Goal: Transaction & Acquisition: Purchase product/service

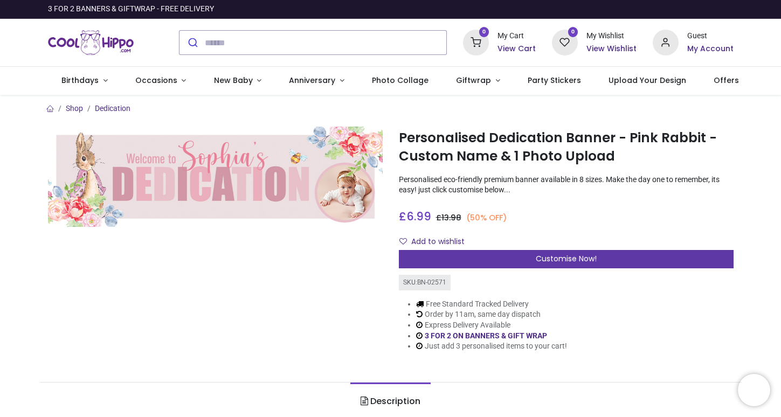
click at [506, 253] on div "Customise Now!" at bounding box center [566, 259] width 335 height 18
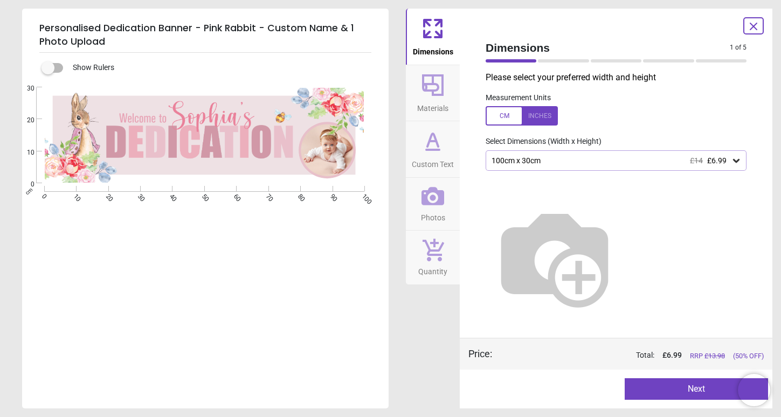
click at [559, 164] on div "100cm x 30cm £14 £6.99" at bounding box center [616, 160] width 261 height 20
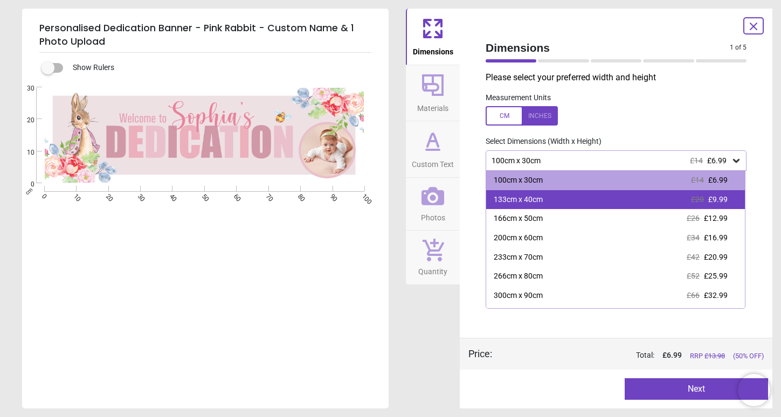
click at [531, 196] on div "133cm x 40cm" at bounding box center [518, 200] width 49 height 11
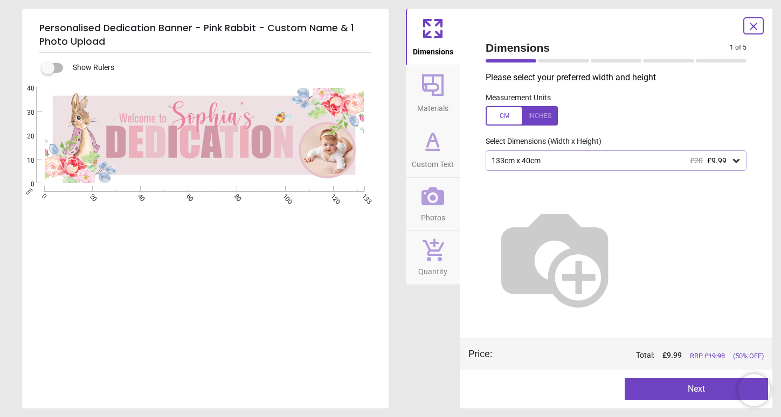
click at [437, 209] on span "Photos" at bounding box center [433, 216] width 24 height 16
click at [434, 208] on span "Photos" at bounding box center [433, 216] width 24 height 16
click at [592, 166] on div "133cm x 40cm £20 £9.99" at bounding box center [616, 160] width 261 height 20
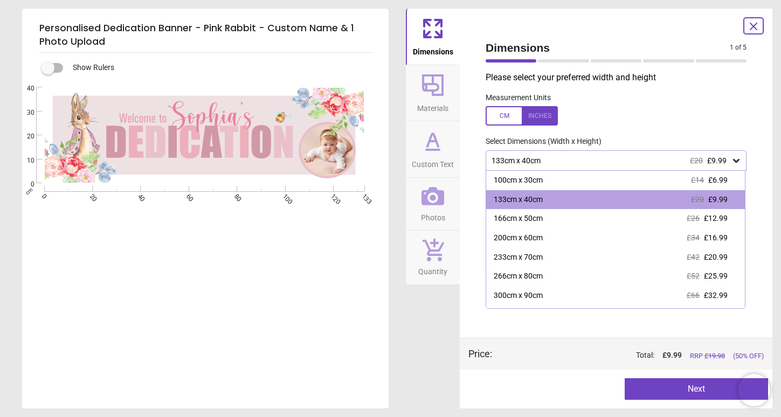
click at [592, 166] on div "133cm x 40cm £20 £9.99" at bounding box center [616, 160] width 261 height 20
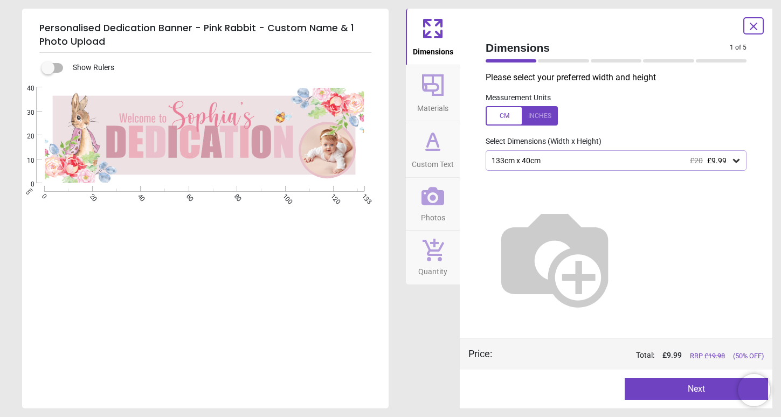
click at [593, 168] on div "133cm x 40cm £20 £9.99" at bounding box center [616, 160] width 261 height 20
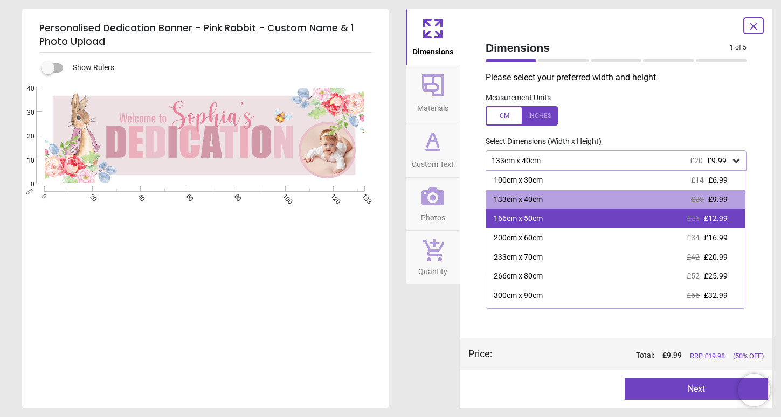
click at [556, 215] on div "166cm x 50cm £26 £12.99" at bounding box center [615, 218] width 259 height 19
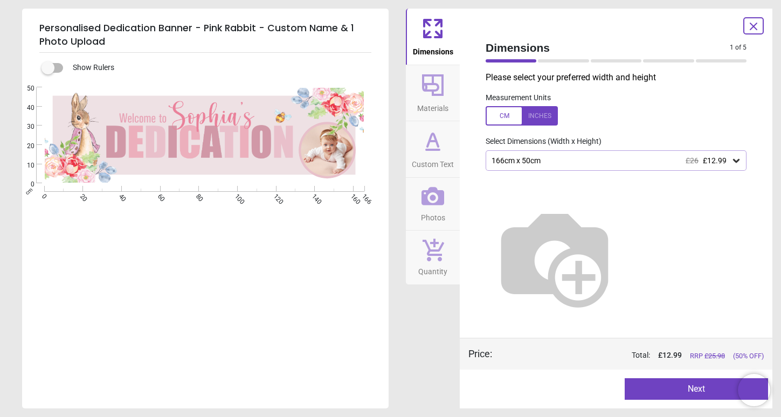
click at [669, 390] on button "Next" at bounding box center [696, 390] width 143 height 22
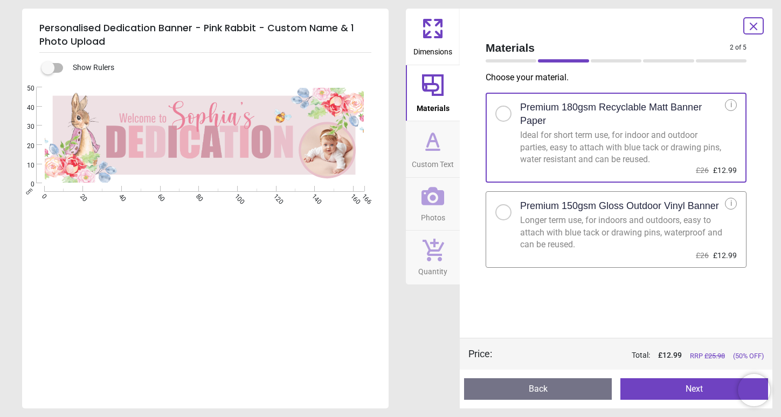
click at [571, 389] on button "Back" at bounding box center [538, 390] width 148 height 22
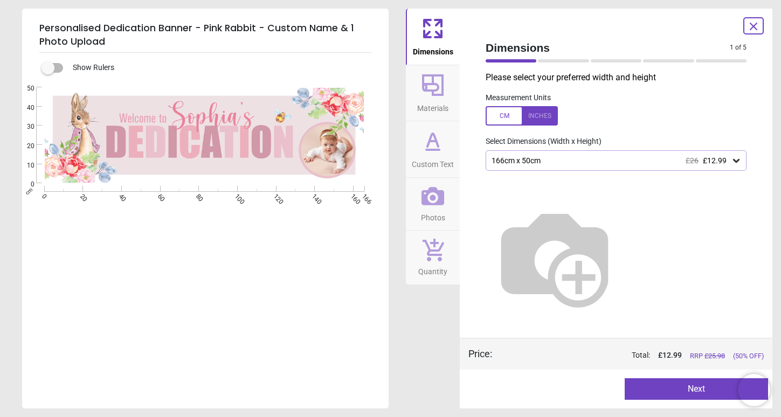
click at [688, 382] on button "Next" at bounding box center [696, 390] width 143 height 22
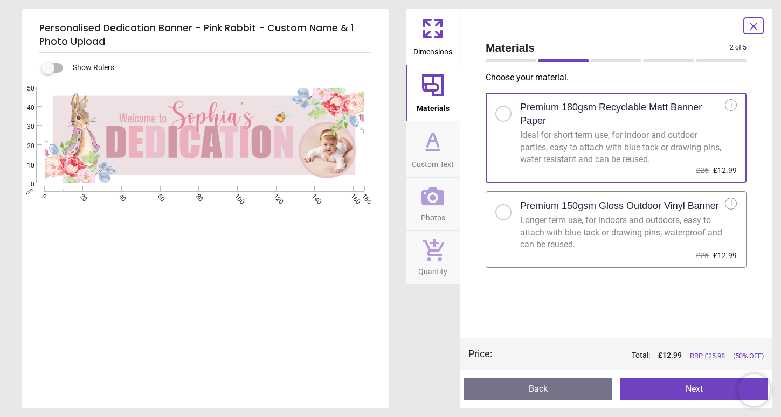
click at [660, 373] on div "Preview Back Next Next" at bounding box center [616, 389] width 313 height 39
click at [659, 387] on button "Next" at bounding box center [695, 390] width 148 height 22
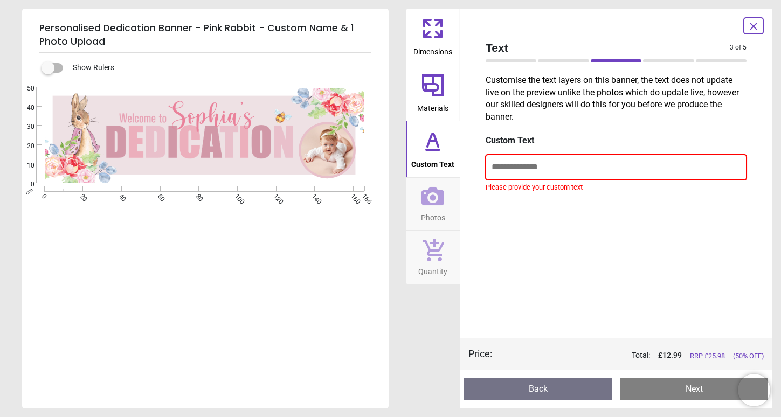
click at [551, 175] on input "text" at bounding box center [616, 167] width 261 height 25
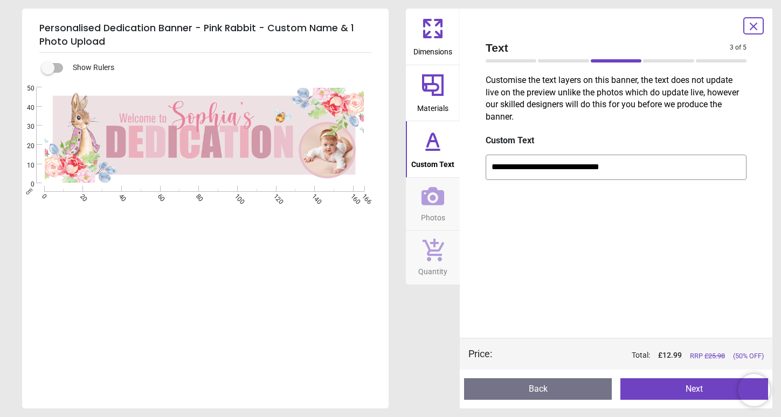
type input "**********"
click at [677, 390] on button "Next" at bounding box center [695, 390] width 148 height 22
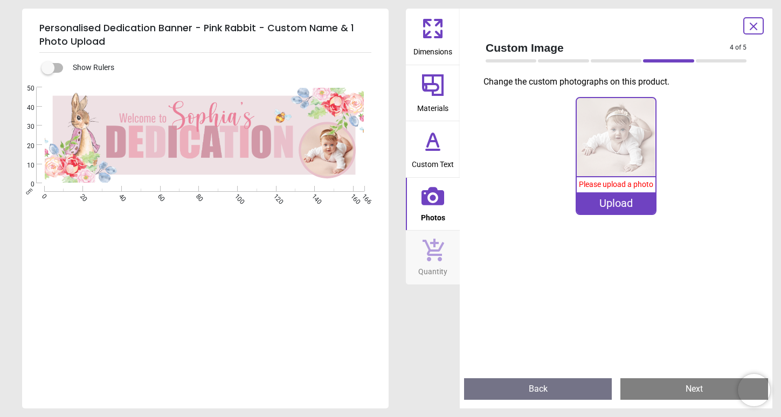
click at [627, 202] on div "Upload" at bounding box center [616, 204] width 79 height 22
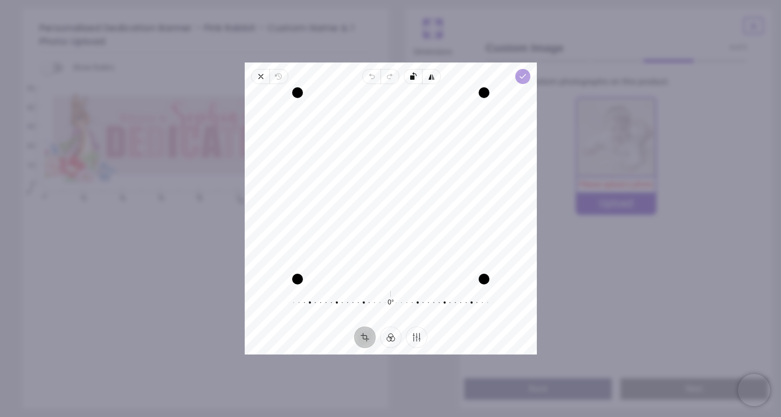
click at [522, 75] on icon "button" at bounding box center [522, 76] width 9 height 9
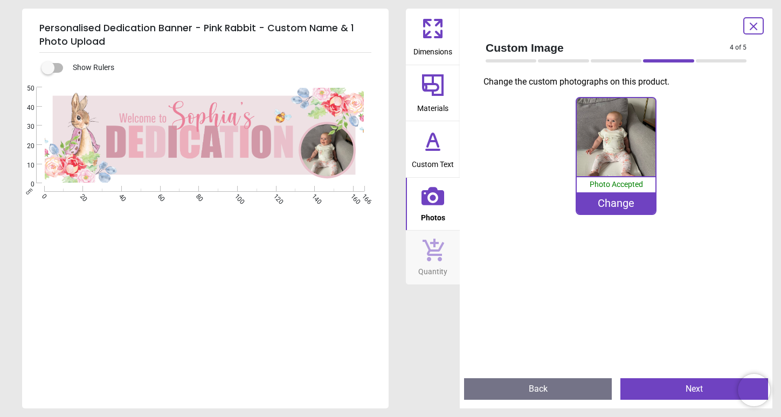
click at [614, 208] on div "Change" at bounding box center [616, 204] width 79 height 22
click at [611, 150] on img at bounding box center [616, 137] width 79 height 79
click at [602, 157] on img at bounding box center [616, 137] width 79 height 79
click at [344, 143] on image at bounding box center [328, 151] width 54 height 54
click at [627, 207] on div "Change" at bounding box center [616, 204] width 79 height 22
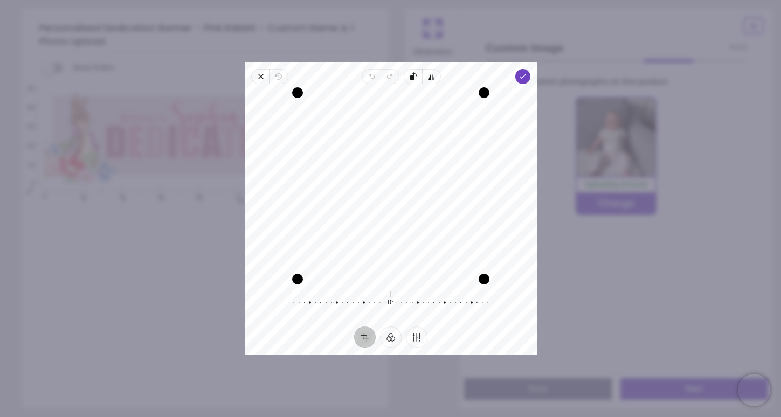
drag, startPoint x: 378, startPoint y: 173, endPoint x: 371, endPoint y: 202, distance: 29.3
click at [371, 202] on div "Recenter" at bounding box center [390, 186] width 275 height 187
click at [404, 302] on div at bounding box center [385, 303] width 207 height 30
click at [381, 192] on div "Recenter" at bounding box center [390, 186] width 275 height 187
drag, startPoint x: 381, startPoint y: 191, endPoint x: 403, endPoint y: 193, distance: 22.8
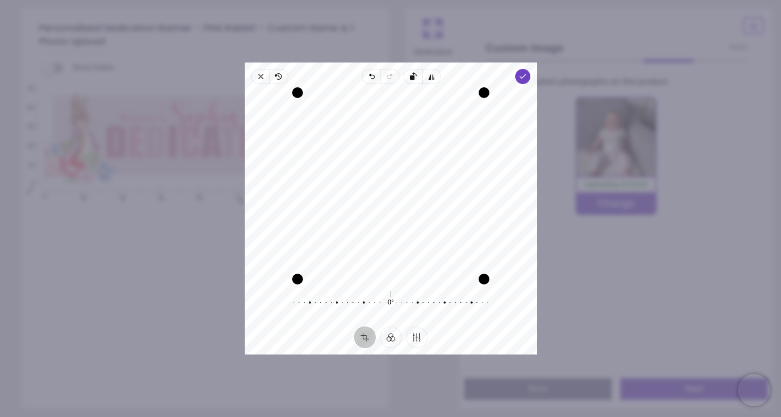
click at [404, 193] on div "Recenter" at bounding box center [390, 186] width 275 height 187
drag, startPoint x: 483, startPoint y: 282, endPoint x: 428, endPoint y: 259, distance: 59.5
click at [428, 259] on div "Recenter" at bounding box center [390, 186] width 275 height 187
drag, startPoint x: 416, startPoint y: 204, endPoint x: 403, endPoint y: 178, distance: 29.2
click at [403, 178] on div "Recenter" at bounding box center [390, 186] width 275 height 187
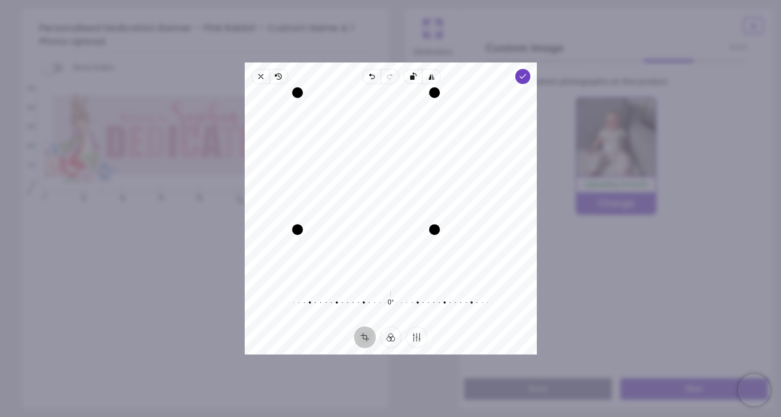
drag, startPoint x: 448, startPoint y: 244, endPoint x: 436, endPoint y: 233, distance: 16.4
click at [436, 233] on div "Drag corner br" at bounding box center [434, 229] width 11 height 11
drag, startPoint x: 406, startPoint y: 206, endPoint x: 402, endPoint y: 177, distance: 28.8
click at [402, 177] on div "Recenter" at bounding box center [390, 186] width 275 height 187
click at [524, 76] on polyline "button" at bounding box center [523, 76] width 6 height 4
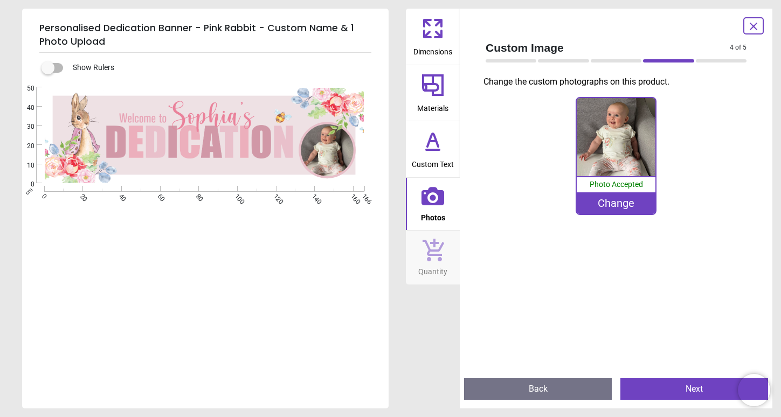
click at [670, 388] on button "Next" at bounding box center [695, 390] width 148 height 22
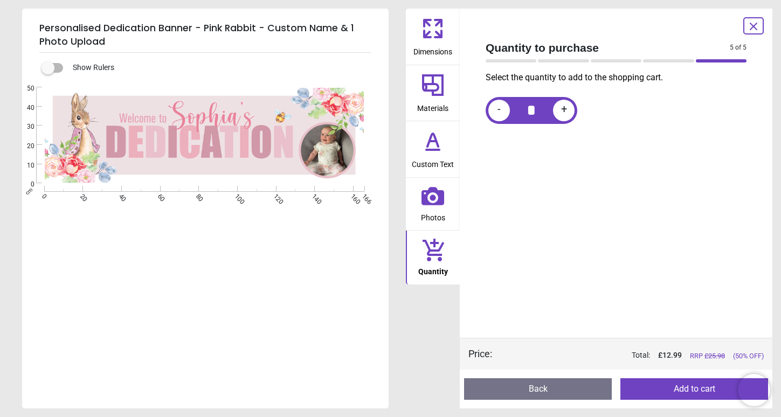
click at [657, 382] on button "Add to cart" at bounding box center [695, 390] width 148 height 22
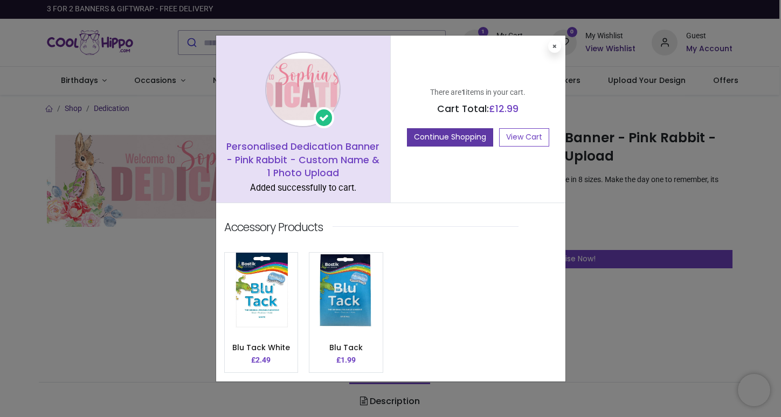
click at [462, 138] on button "Continue Shopping" at bounding box center [450, 137] width 86 height 18
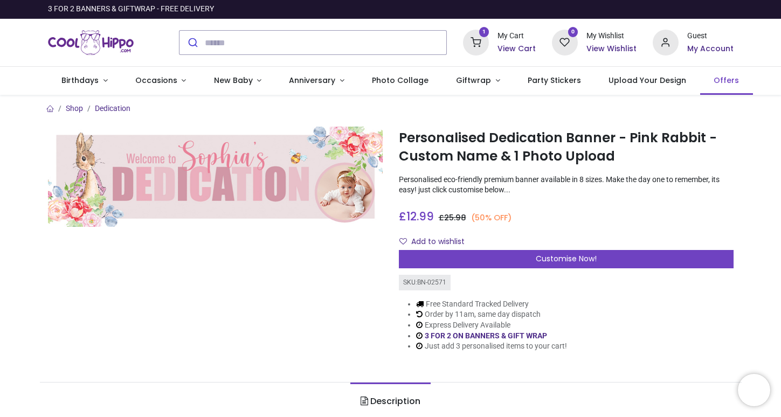
click at [708, 86] on link "Offers" at bounding box center [727, 81] width 53 height 28
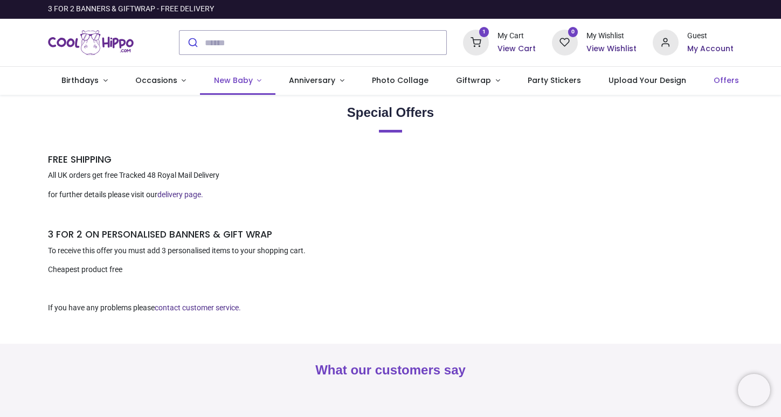
click at [241, 85] on span "New Baby" at bounding box center [233, 80] width 39 height 11
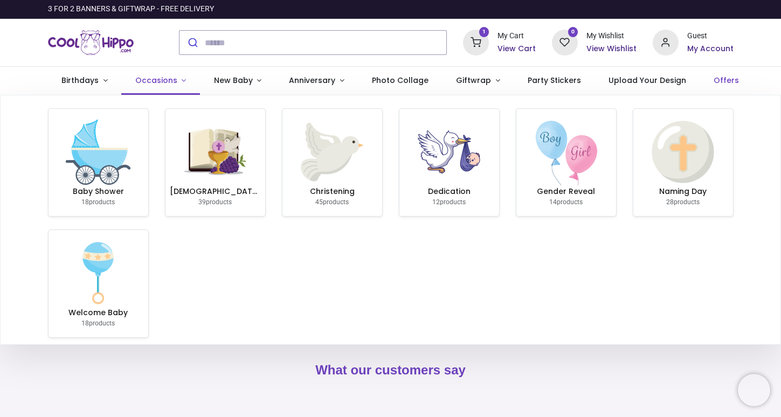
click at [177, 74] on link "Occasions" at bounding box center [160, 81] width 79 height 28
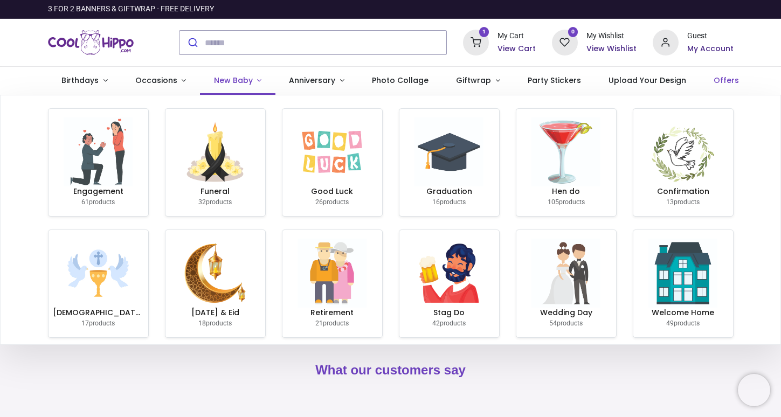
click at [225, 81] on span "New Baby" at bounding box center [233, 80] width 39 height 11
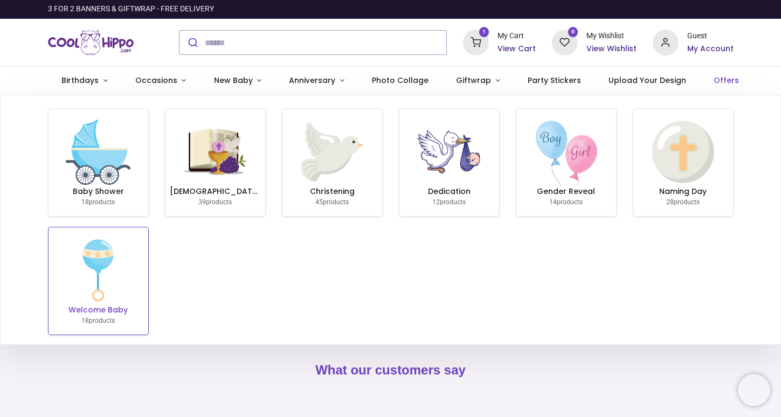
click at [118, 259] on img at bounding box center [98, 270] width 69 height 69
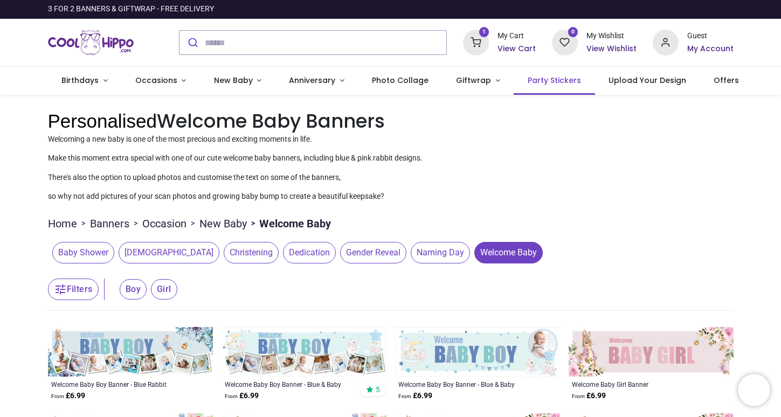
click at [537, 83] on span "Party Stickers" at bounding box center [554, 80] width 53 height 11
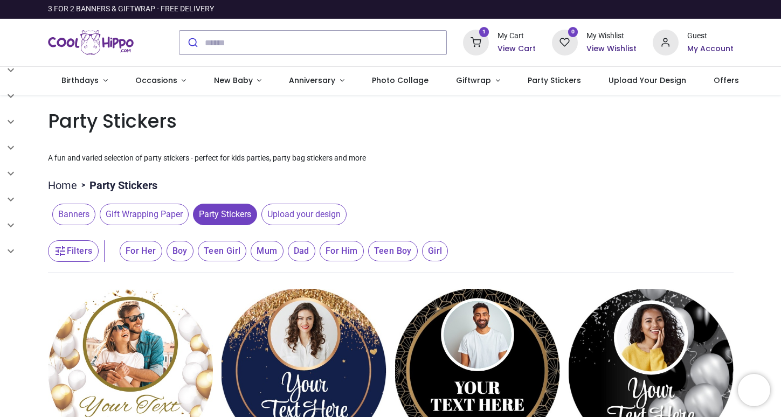
click at [517, 39] on div "My Cart" at bounding box center [517, 36] width 38 height 11
click at [517, 51] on h6 "View Cart" at bounding box center [517, 49] width 38 height 11
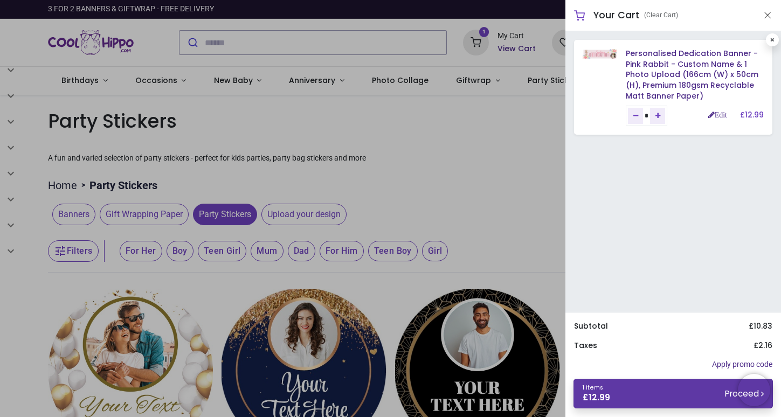
click at [684, 390] on link "1 items £ 12.99 Proceed" at bounding box center [674, 394] width 200 height 30
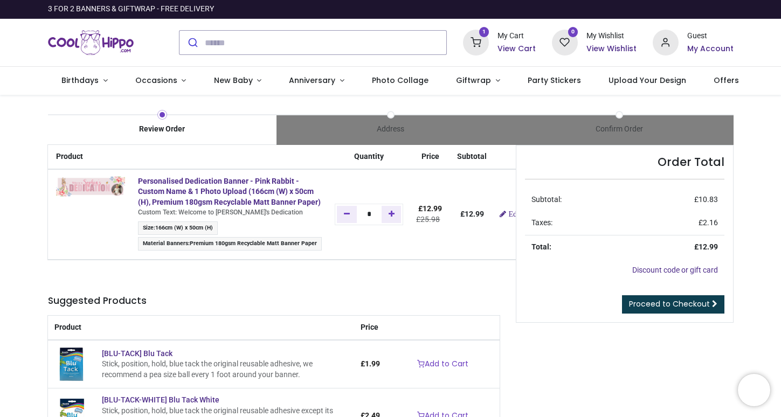
click at [660, 305] on span "Proceed to Checkout" at bounding box center [669, 304] width 81 height 11
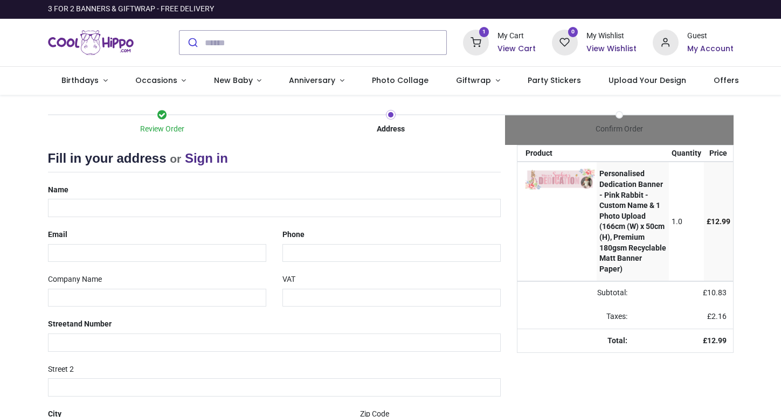
select select "***"
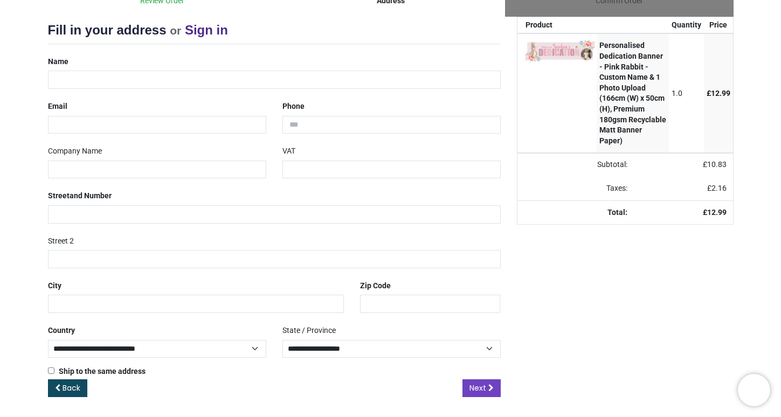
scroll to position [125, 0]
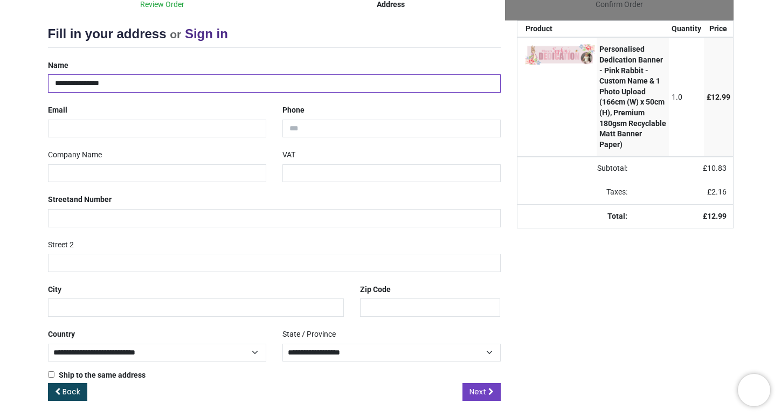
type input "**********"
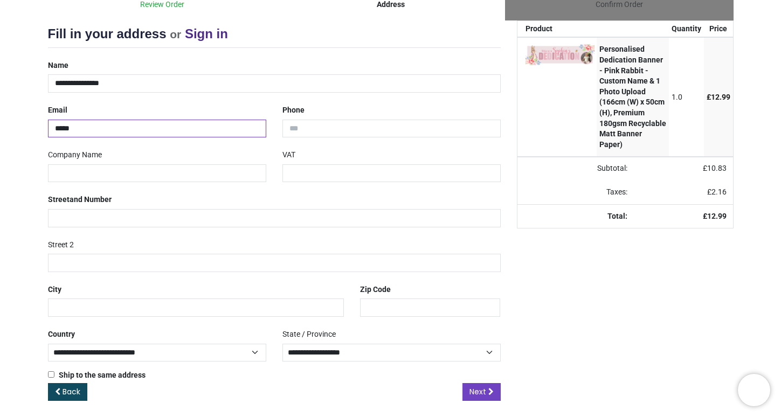
type input "**********"
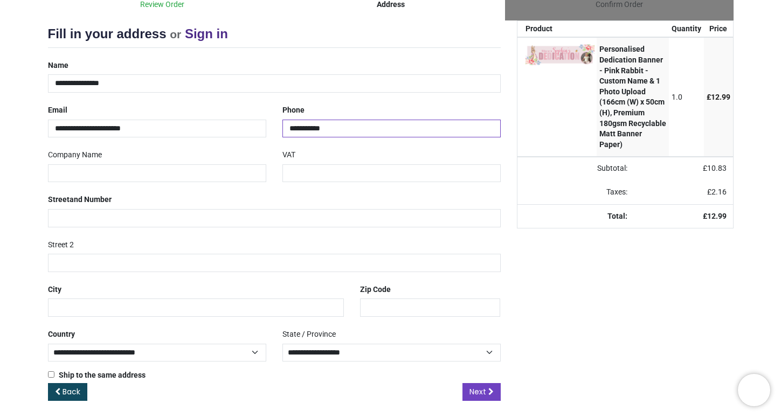
type input "**********"
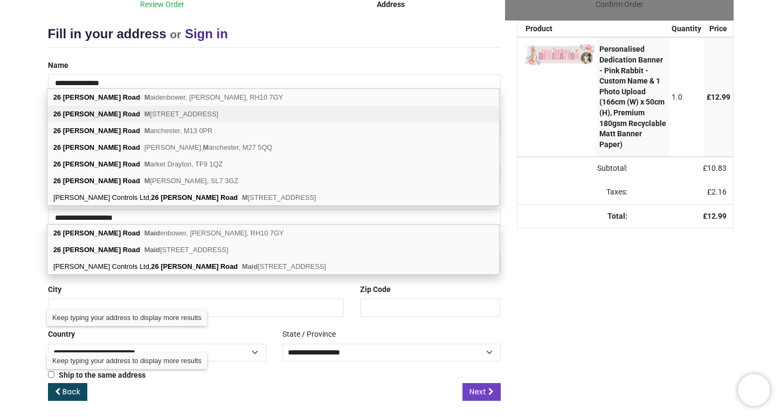
click at [161, 120] on div "26 Campbell Road M aidstone, ME15 6QA" at bounding box center [273, 114] width 452 height 17
type input "**********"
type input "********"
select select "***"
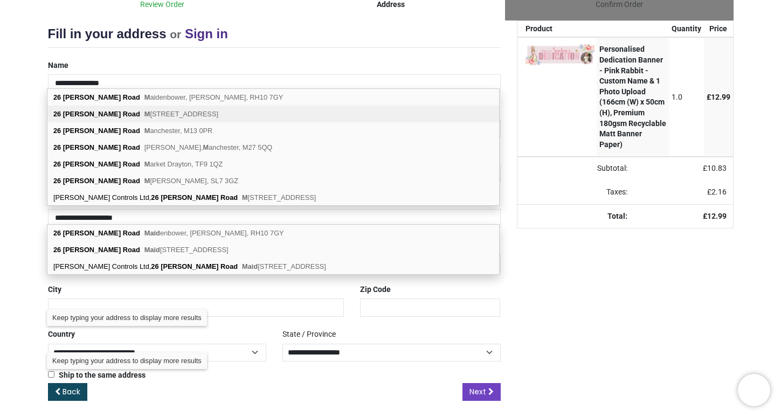
type input "*********"
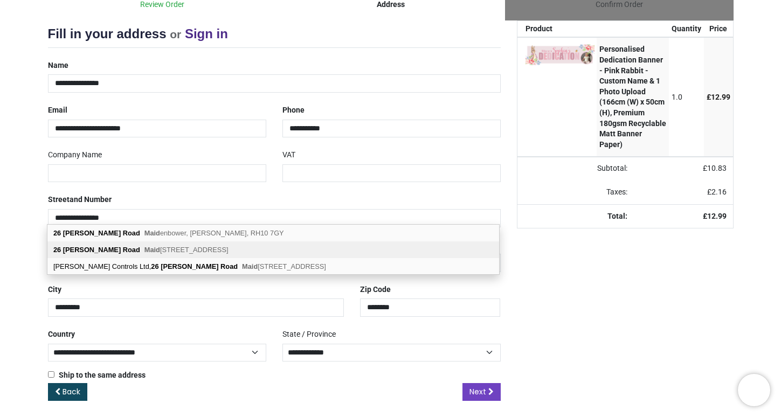
click at [229, 253] on div "26 Campbell Road Maid stone, ME15 6QA" at bounding box center [273, 250] width 452 height 17
select select "***"
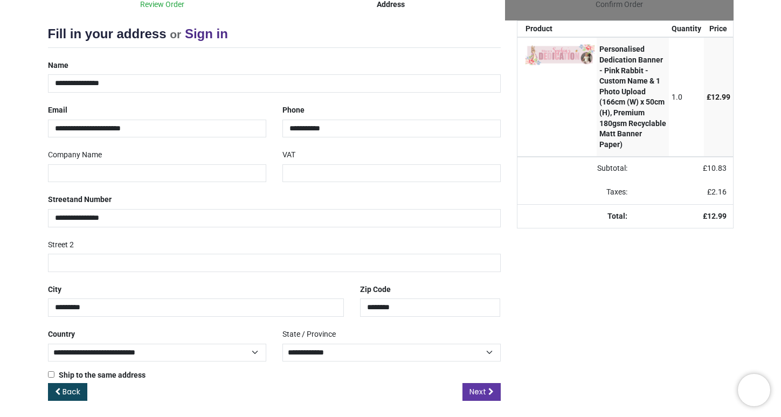
click at [490, 389] on icon at bounding box center [491, 392] width 5 height 8
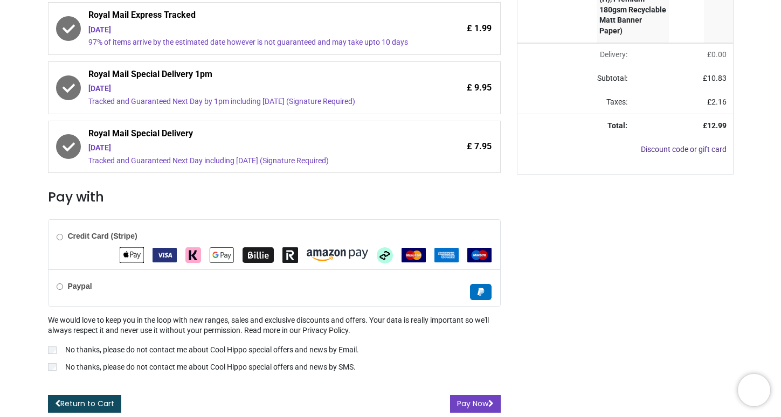
scroll to position [252, 0]
click at [54, 355] on label "No thanks, please do not contact me about Cool Hippo special offers and news by…" at bounding box center [274, 351] width 453 height 13
click at [54, 363] on label "No thanks, please do not contact me about Cool Hippo special offers and news by…" at bounding box center [274, 368] width 453 height 13
click at [485, 403] on button "Pay Now" at bounding box center [475, 404] width 51 height 18
